Goal: Navigation & Orientation: Find specific page/section

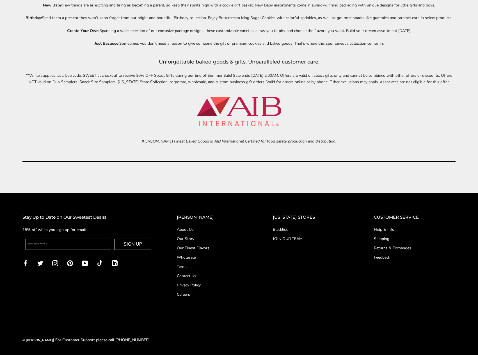
scroll to position [2367, 0]
click at [205, 276] on link "Contact Us" at bounding box center [214, 276] width 74 height 6
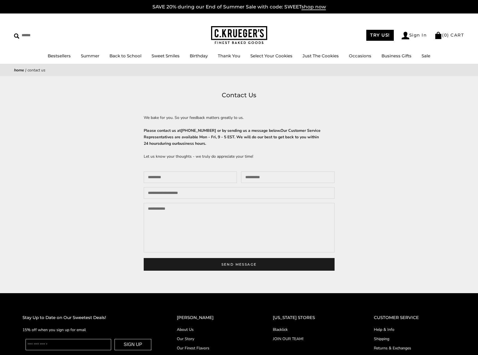
scroll to position [114, 0]
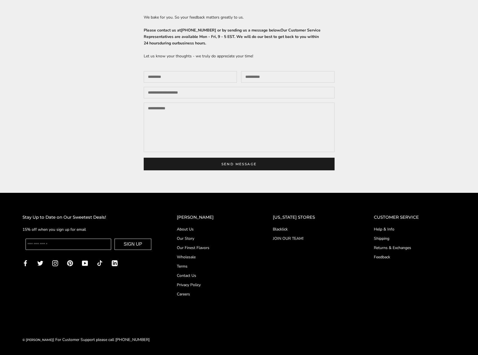
click at [199, 229] on link "About Us" at bounding box center [214, 229] width 74 height 6
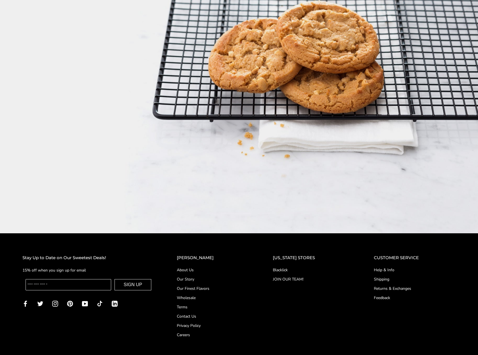
scroll to position [898, 0]
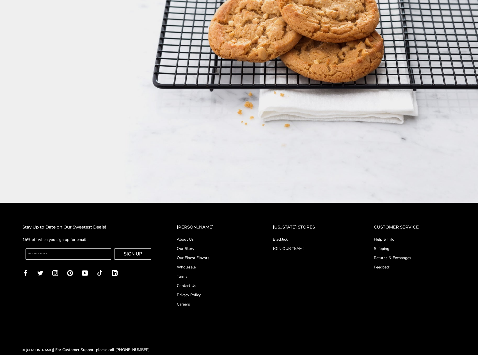
click at [376, 236] on link "Help & Info" at bounding box center [415, 239] width 82 height 6
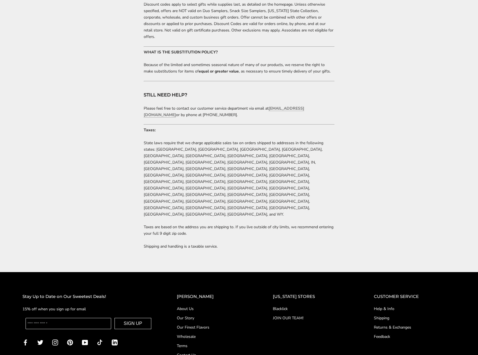
scroll to position [1097, 0]
click at [201, 352] on link "Contact Us" at bounding box center [214, 355] width 74 height 6
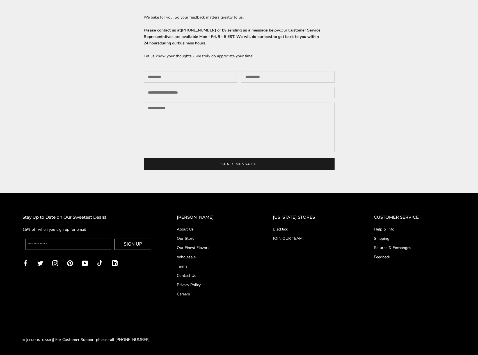
click at [198, 267] on link "Terms" at bounding box center [214, 266] width 74 height 6
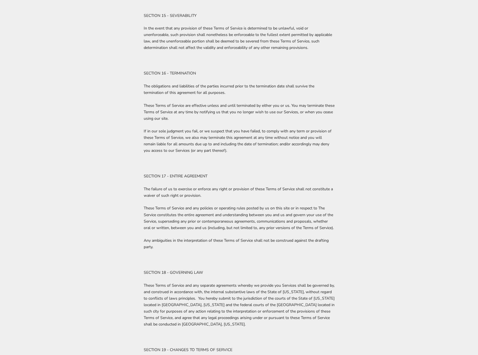
scroll to position [2105, 0]
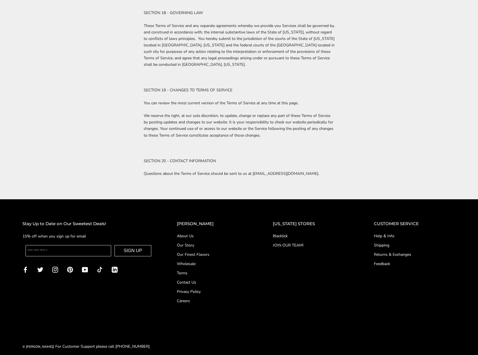
click at [204, 233] on link "About Us" at bounding box center [214, 236] width 74 height 6
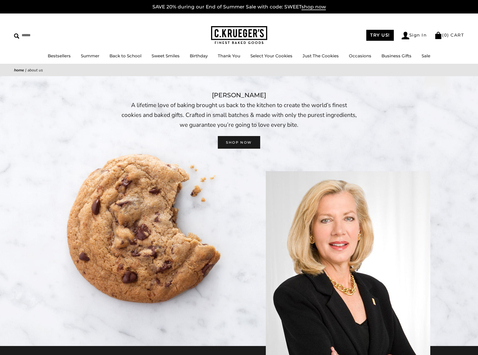
drag, startPoint x: 0, startPoint y: 0, endPoint x: 402, endPoint y: 282, distance: 490.9
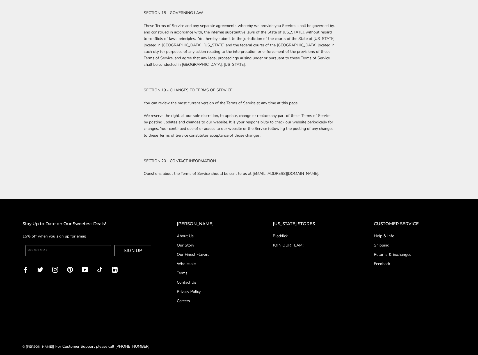
click at [296, 242] on link "JOIN OUR TEAM!" at bounding box center [312, 245] width 79 height 6
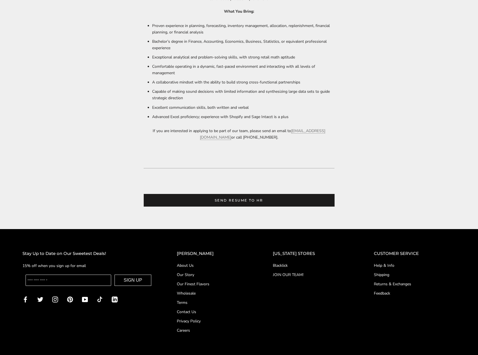
scroll to position [393, 0]
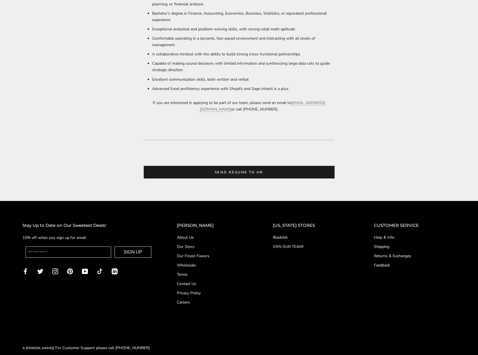
click at [199, 285] on link "Contact Us" at bounding box center [214, 284] width 74 height 6
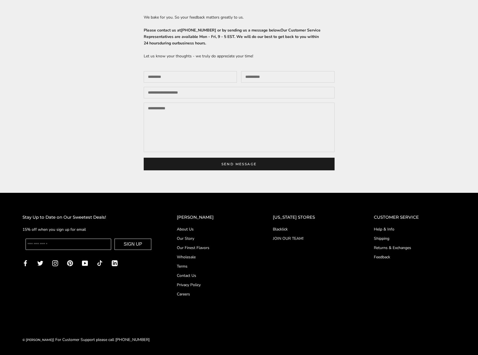
scroll to position [114, 0]
click at [195, 255] on link "Wholesale" at bounding box center [214, 257] width 74 height 6
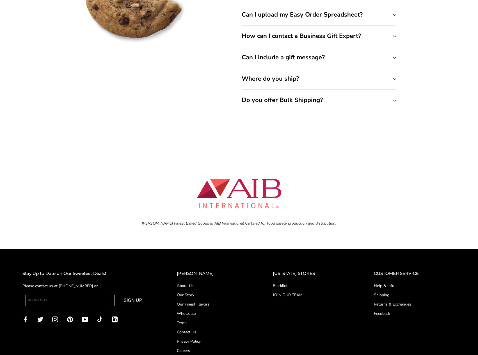
scroll to position [2179, 0]
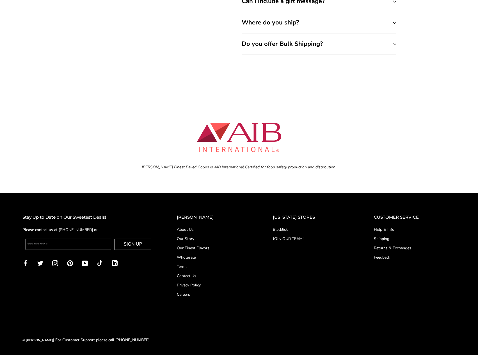
click at [463, 279] on div "CUSTOMER SERVICE Help & Info Shipping Returns & Exchanges Feedback" at bounding box center [415, 257] width 104 height 86
click at [382, 230] on link "Help & Info" at bounding box center [415, 229] width 82 height 6
